Goal: Task Accomplishment & Management: Complete application form

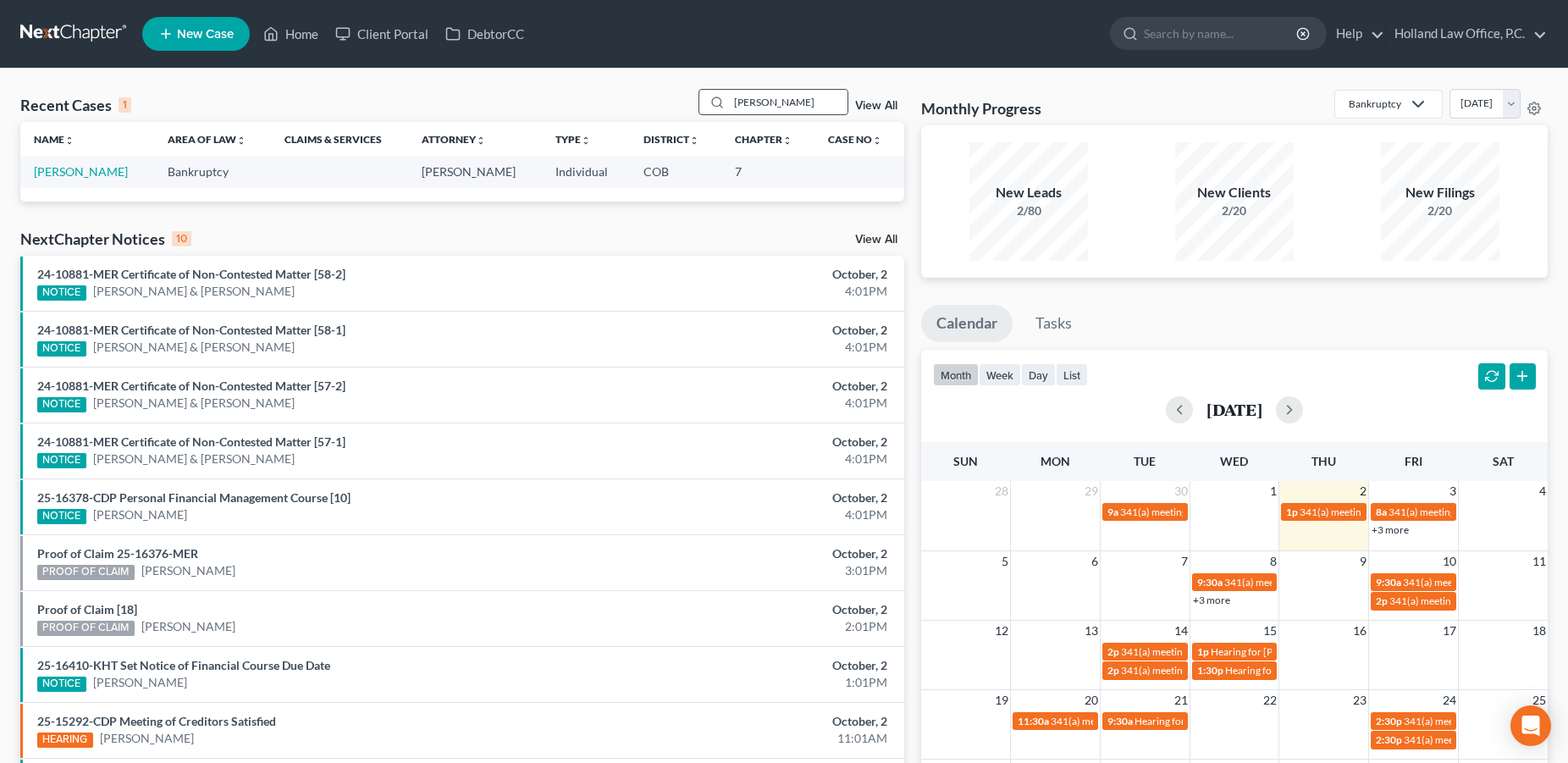
drag, startPoint x: 755, startPoint y: 105, endPoint x: 706, endPoint y: 99, distance: 49.4
click at [729, 99] on input "[PERSON_NAME]" at bounding box center [788, 102] width 118 height 24
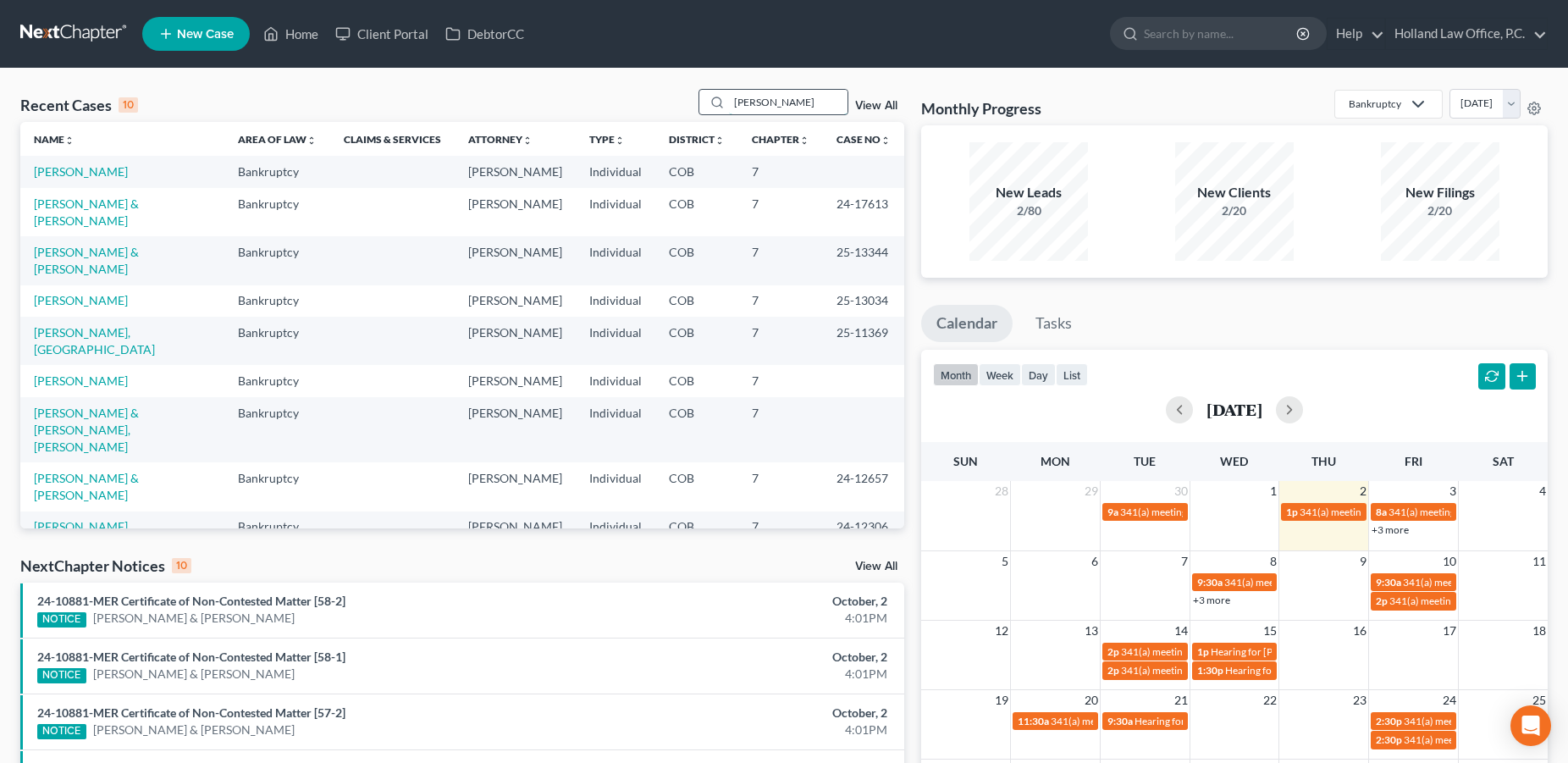
drag, startPoint x: 754, startPoint y: 108, endPoint x: 715, endPoint y: 105, distance: 39.1
click at [729, 105] on input "[PERSON_NAME]" at bounding box center [788, 102] width 118 height 24
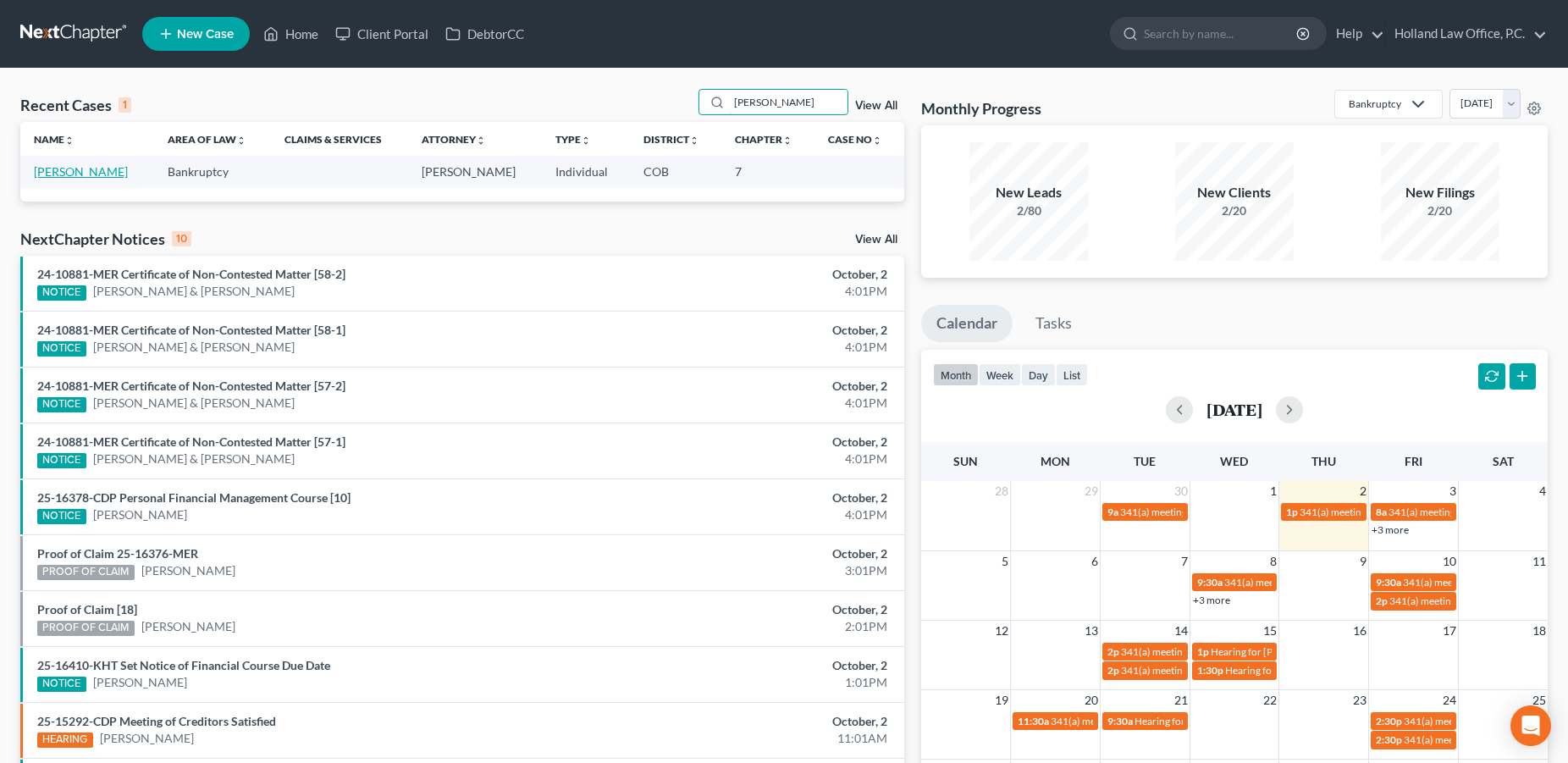
type input "[PERSON_NAME]"
click at [96, 176] on link "[PERSON_NAME]" at bounding box center [80, 171] width 94 height 14
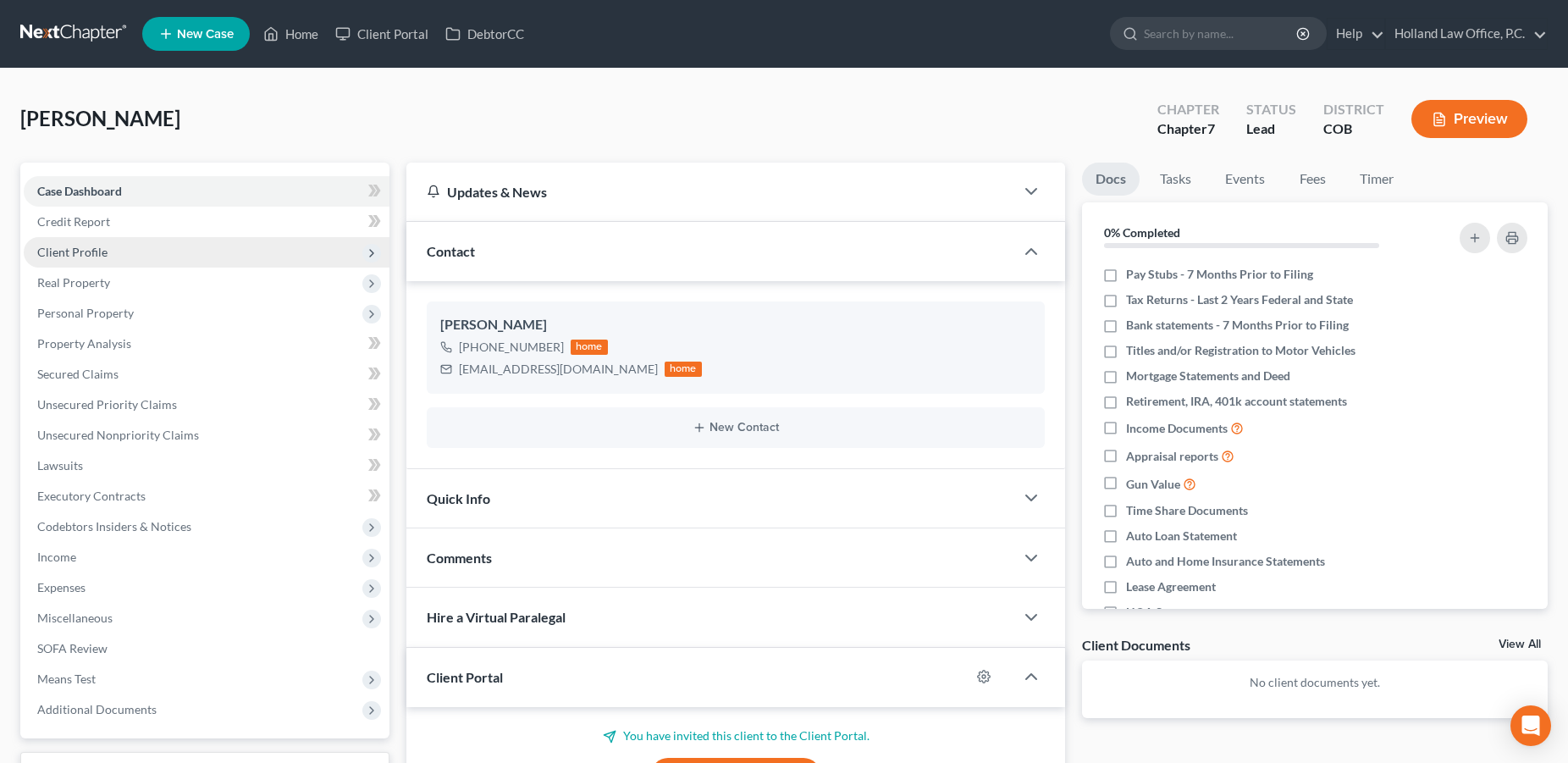
click at [88, 250] on span "Client Profile" at bounding box center [72, 251] width 70 height 14
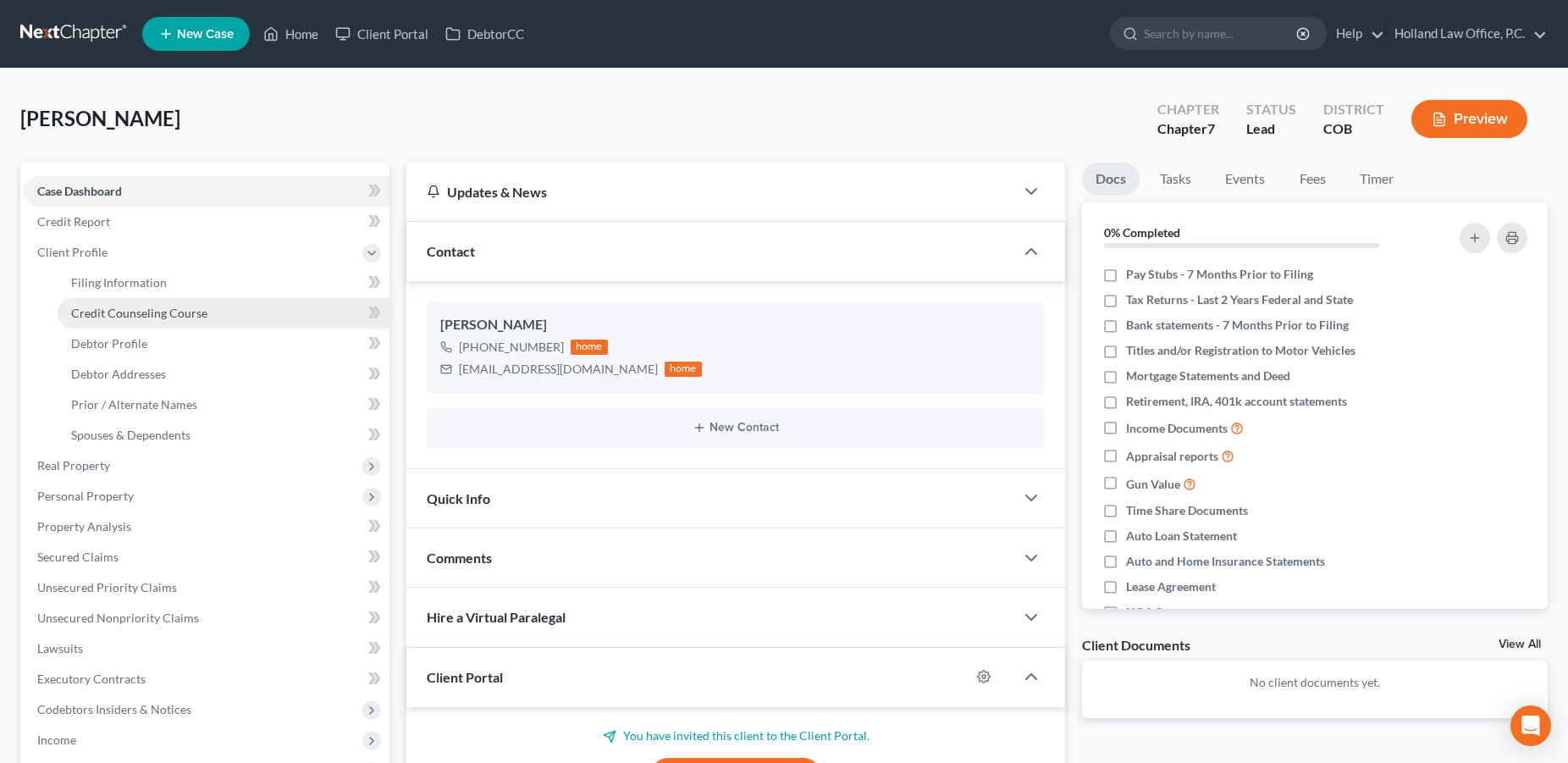
click at [79, 319] on span "Credit Counseling Course" at bounding box center [139, 312] width 136 height 14
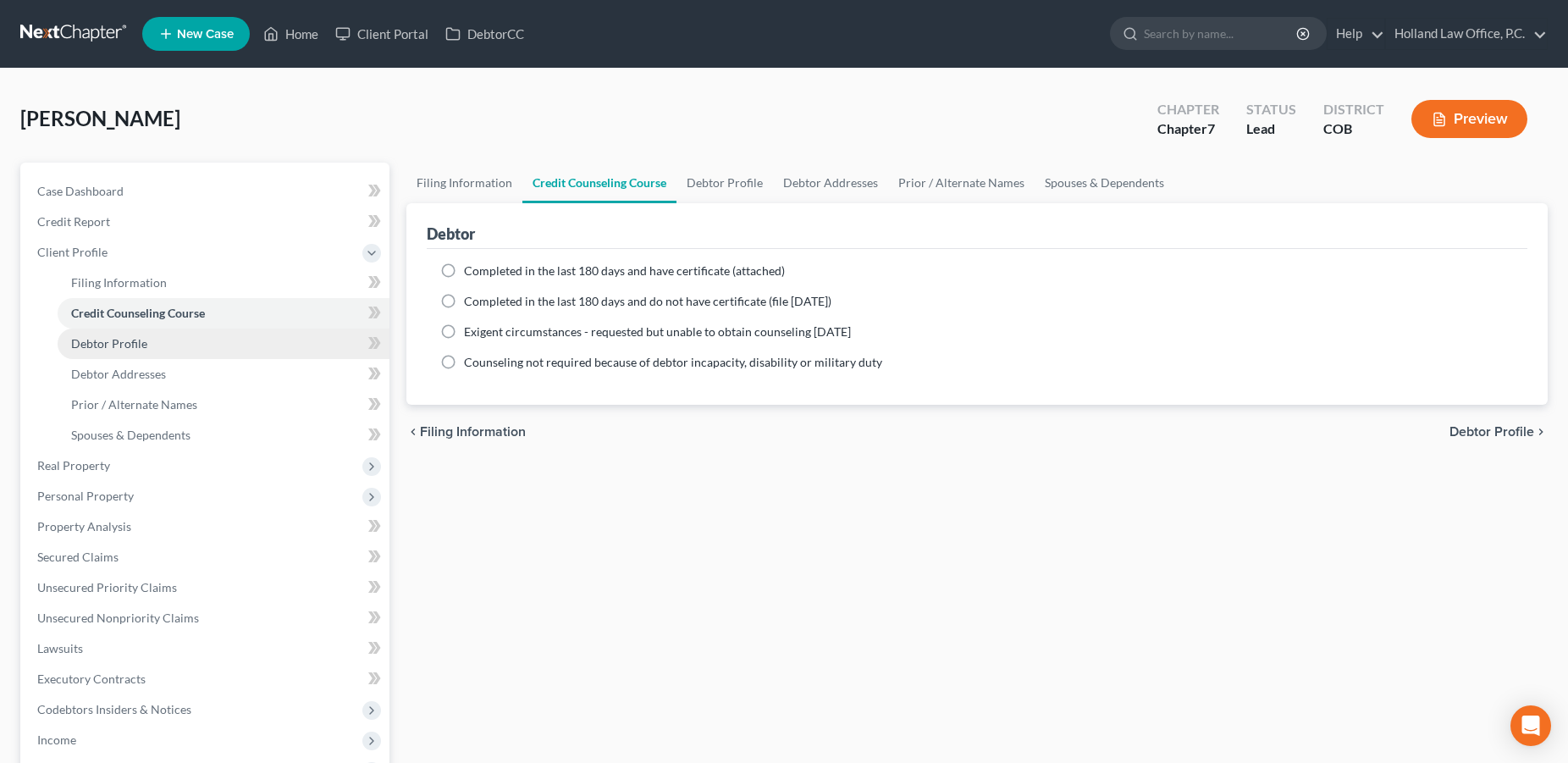
click at [79, 347] on span "Debtor Profile" at bounding box center [109, 343] width 76 height 14
select select "3"
select select "0"
